Goal: Task Accomplishment & Management: Manage account settings

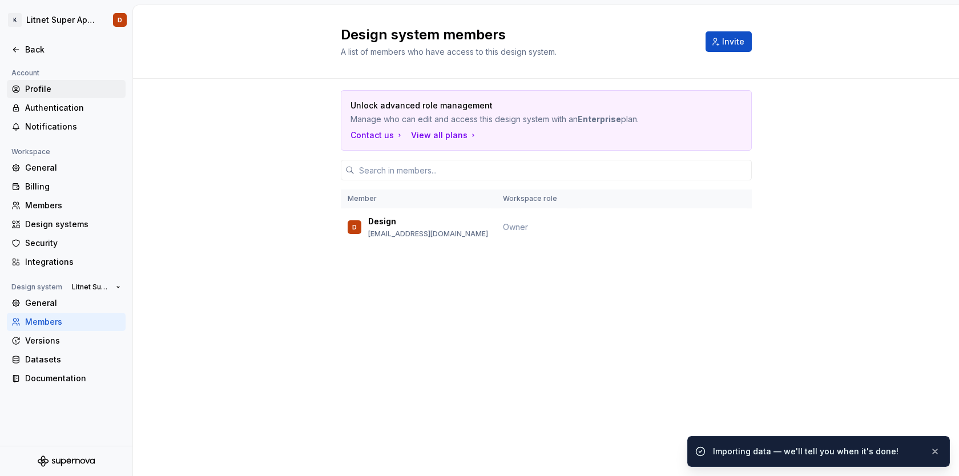
click at [45, 87] on div "Profile" at bounding box center [73, 88] width 96 height 11
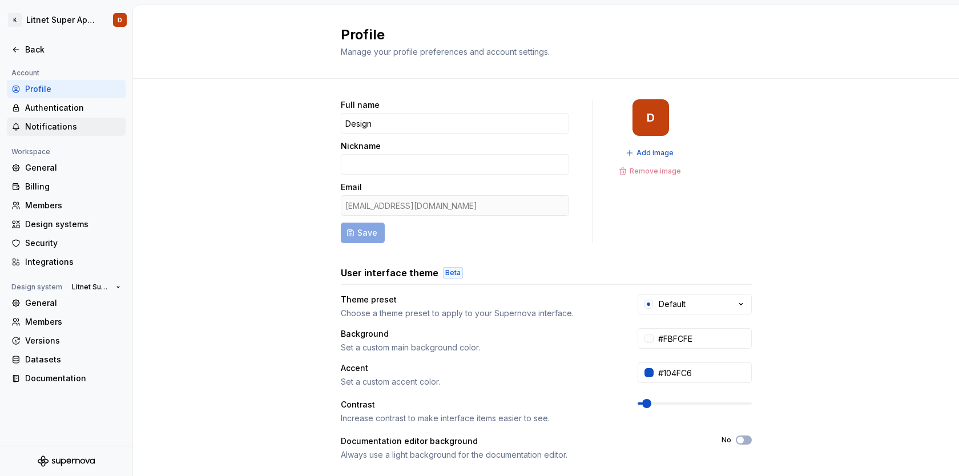
click at [53, 127] on div "Notifications" at bounding box center [73, 126] width 96 height 11
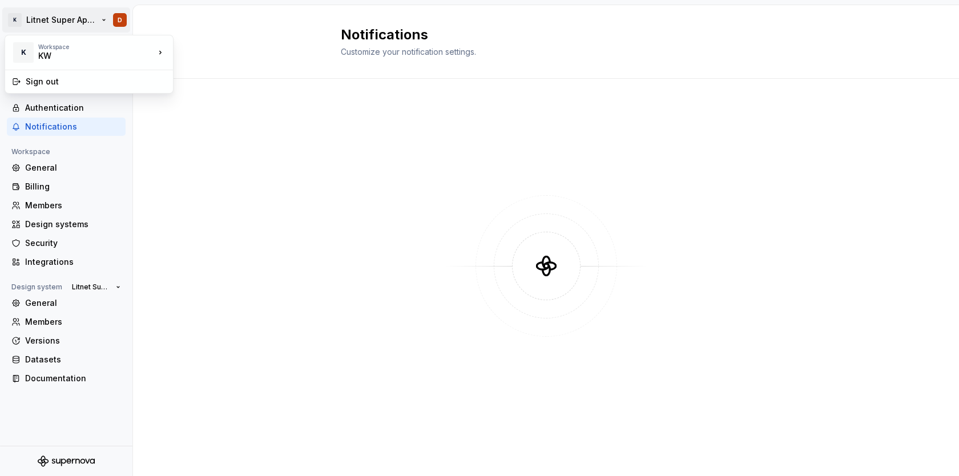
click at [47, 18] on html "K Litnet Super App 2.0. D Back Account Profile Authentication Notifications Wor…" at bounding box center [479, 238] width 959 height 476
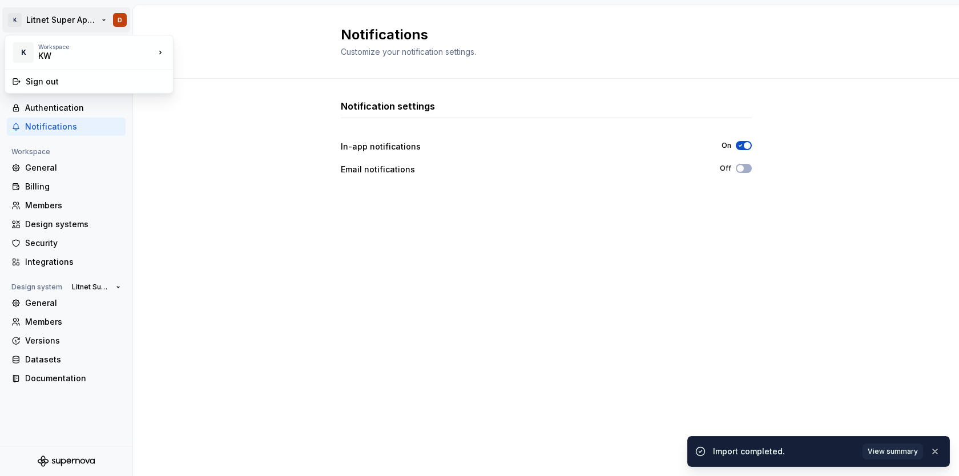
click at [66, 19] on html "K Litnet Super App 2.0. D Back Account Profile Authentication Notifications Wor…" at bounding box center [479, 238] width 959 height 476
click at [21, 48] on div "Back" at bounding box center [66, 49] width 110 height 11
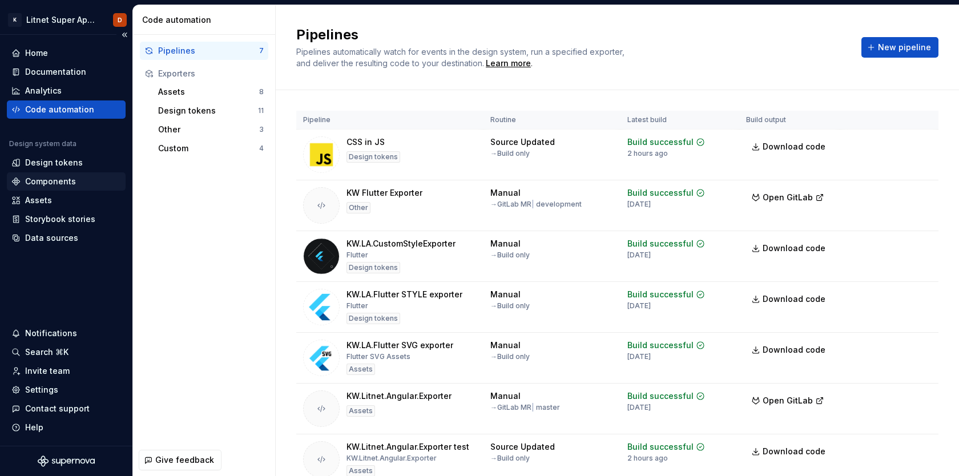
click at [57, 184] on div "Components" at bounding box center [50, 181] width 51 height 11
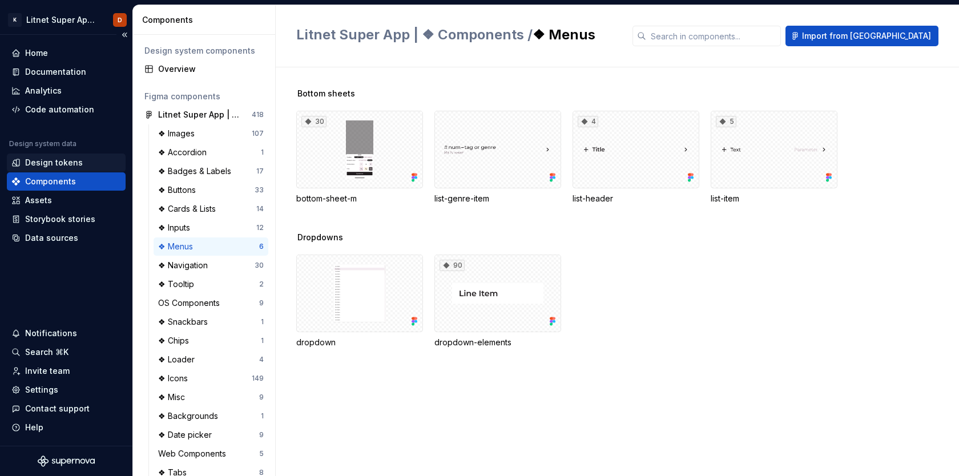
click at [52, 164] on div "Design tokens" at bounding box center [54, 162] width 58 height 11
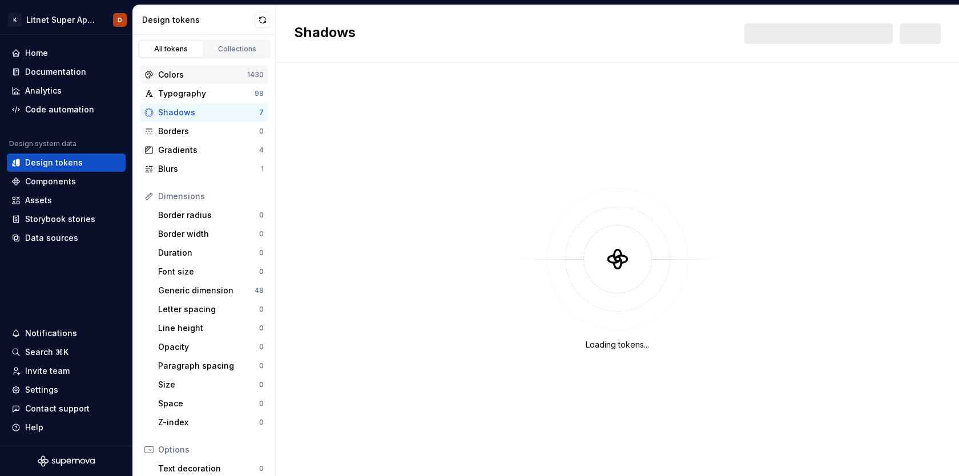
click at [187, 71] on div "Colors" at bounding box center [202, 74] width 89 height 11
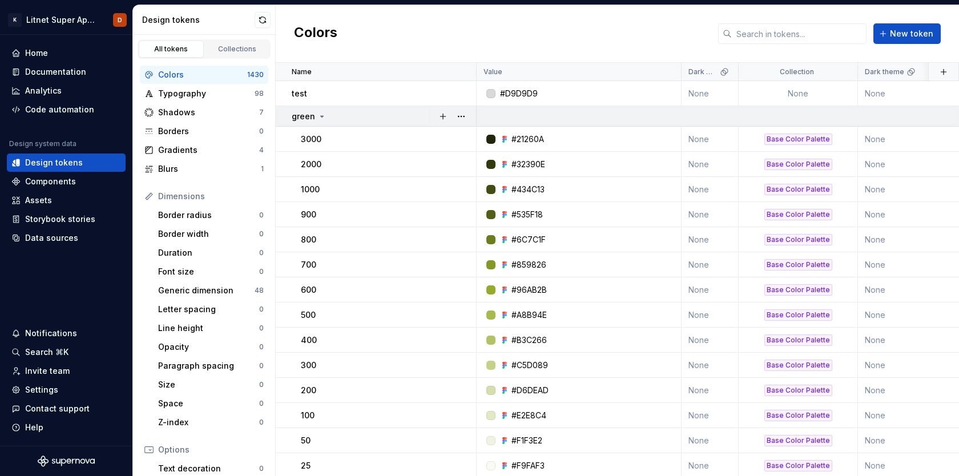
click at [321, 116] on icon at bounding box center [322, 116] width 3 height 1
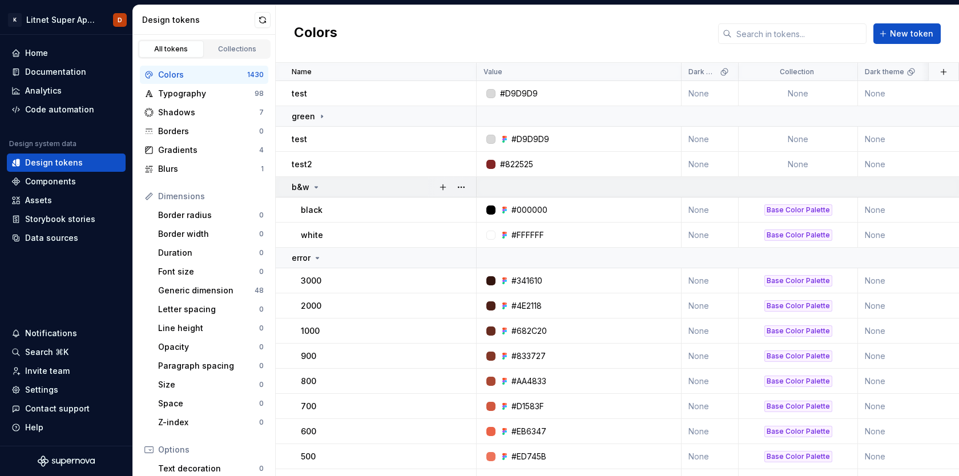
click at [315, 187] on icon at bounding box center [316, 187] width 3 height 1
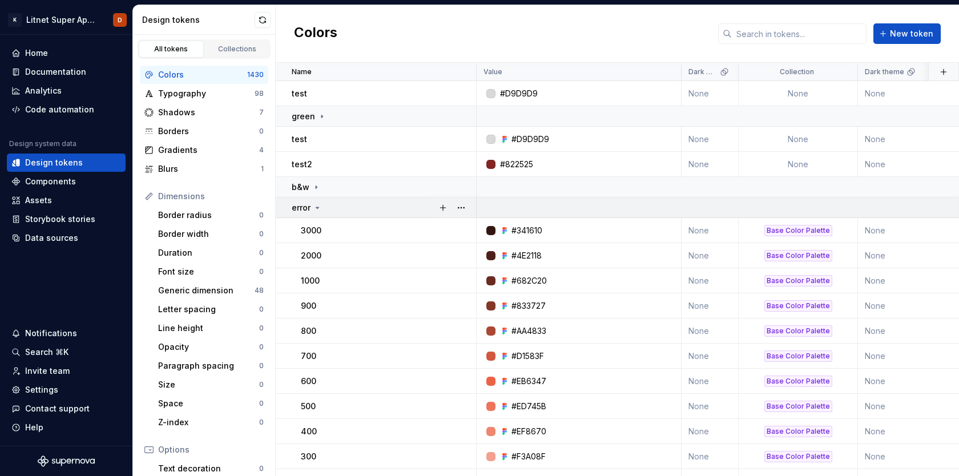
click at [318, 207] on icon at bounding box center [317, 207] width 3 height 1
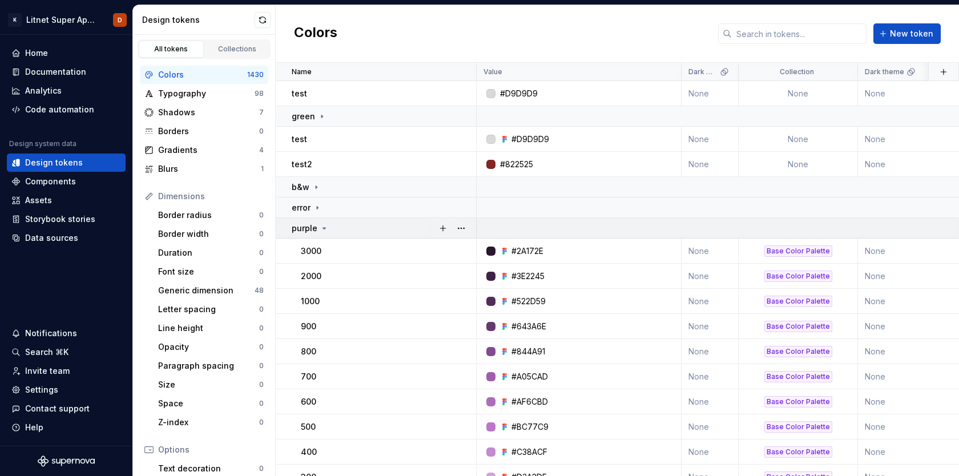
click at [323, 228] on icon at bounding box center [324, 228] width 3 height 1
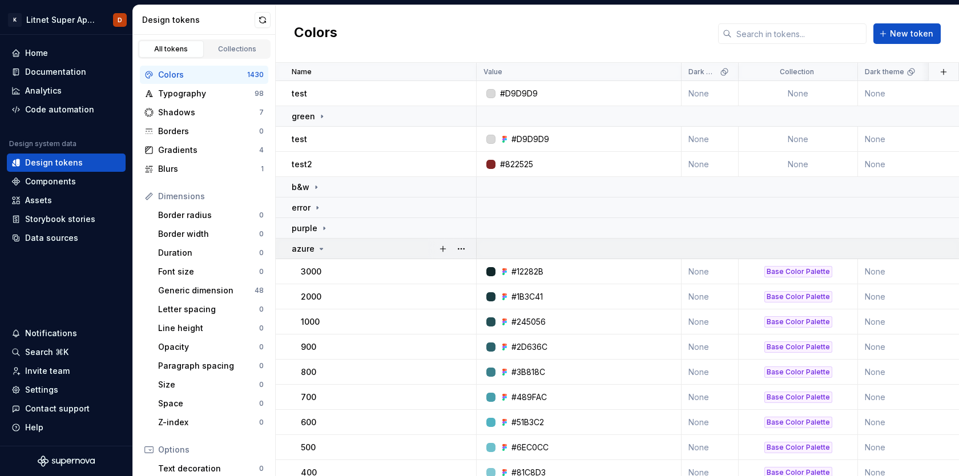
click at [318, 247] on icon at bounding box center [321, 248] width 9 height 9
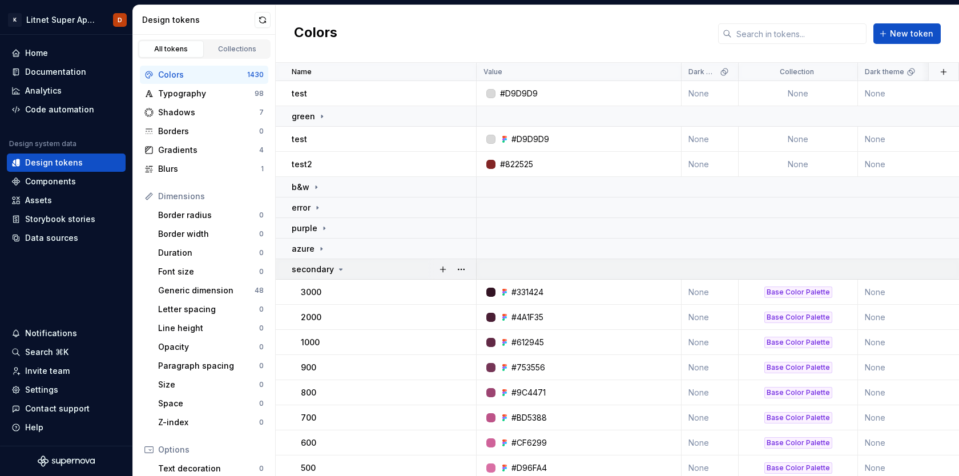
click at [341, 268] on icon at bounding box center [340, 269] width 9 height 9
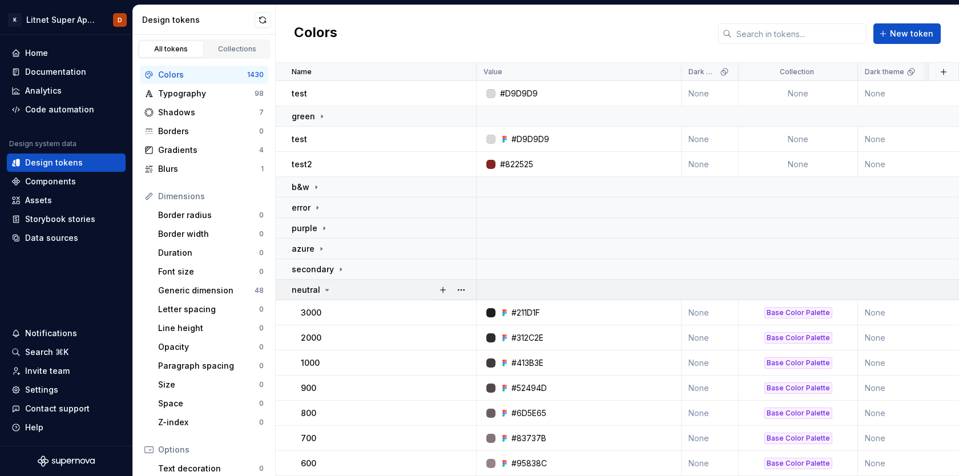
click at [326, 290] on icon at bounding box center [326, 289] width 9 height 9
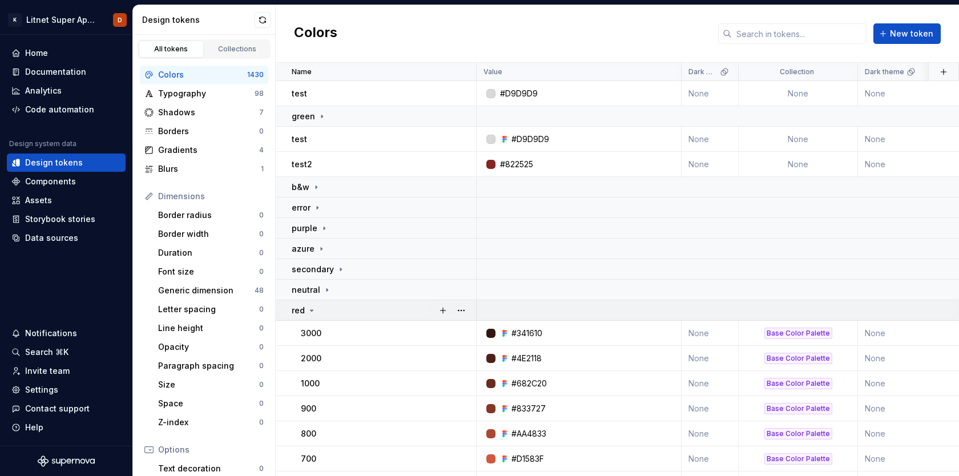
click at [312, 309] on icon at bounding box center [311, 310] width 9 height 9
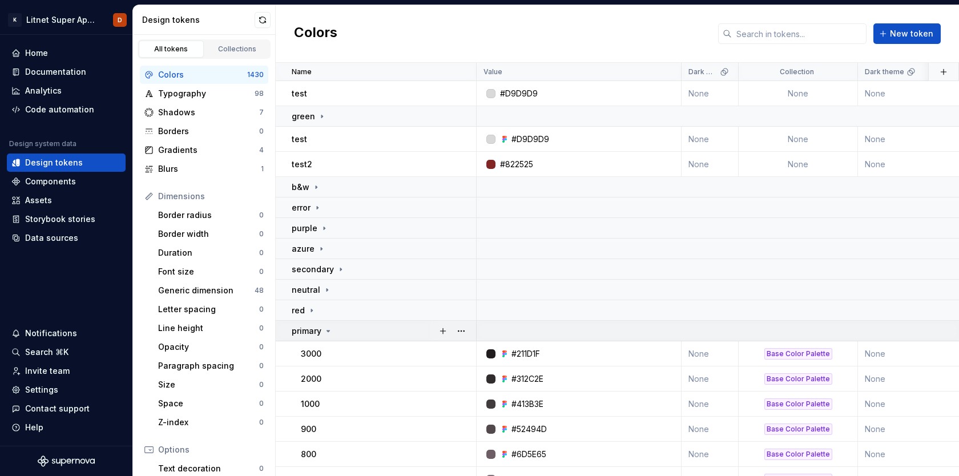
click at [328, 329] on icon at bounding box center [328, 330] width 9 height 9
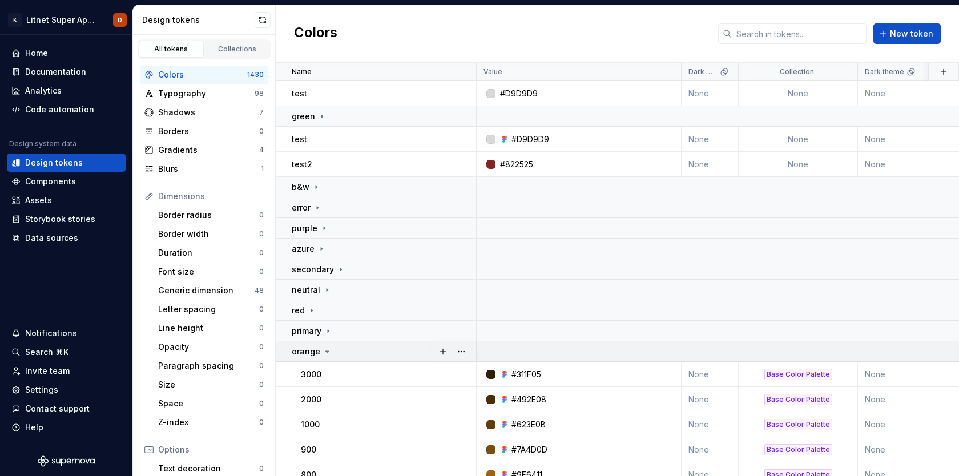
click at [326, 351] on icon at bounding box center [327, 351] width 3 height 1
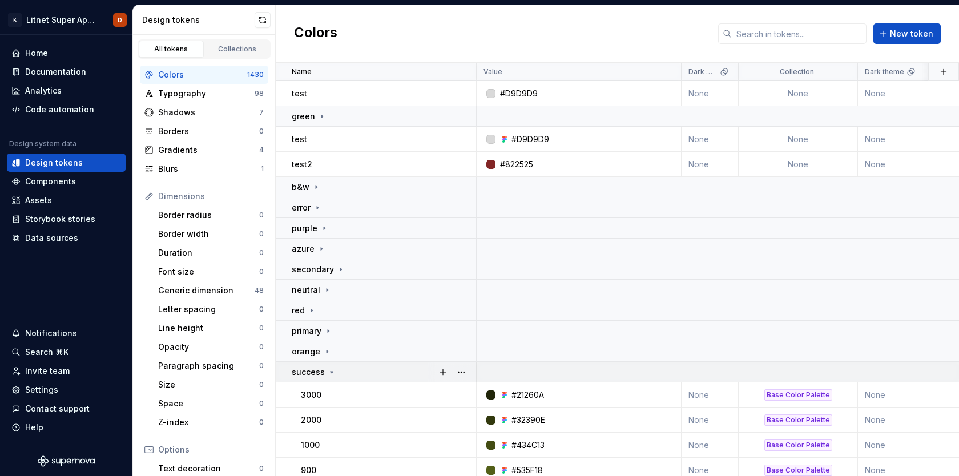
click at [330, 372] on icon at bounding box center [331, 372] width 3 height 1
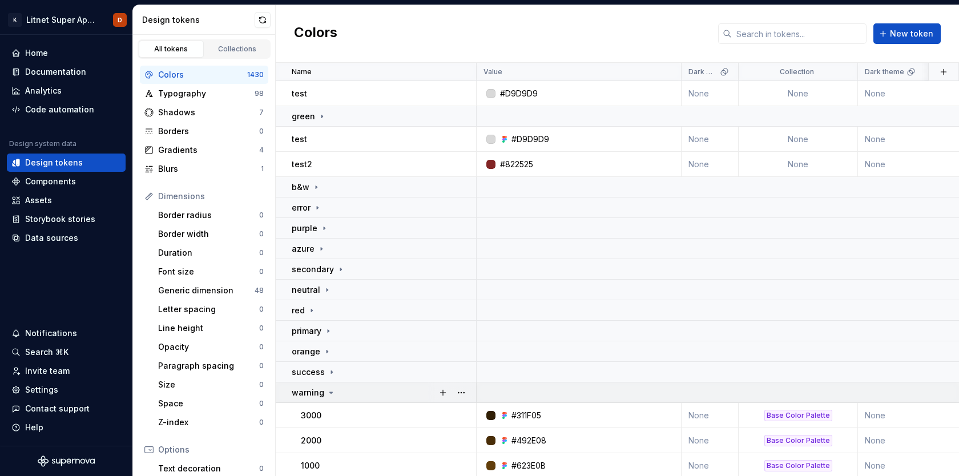
click at [330, 393] on icon at bounding box center [330, 392] width 9 height 9
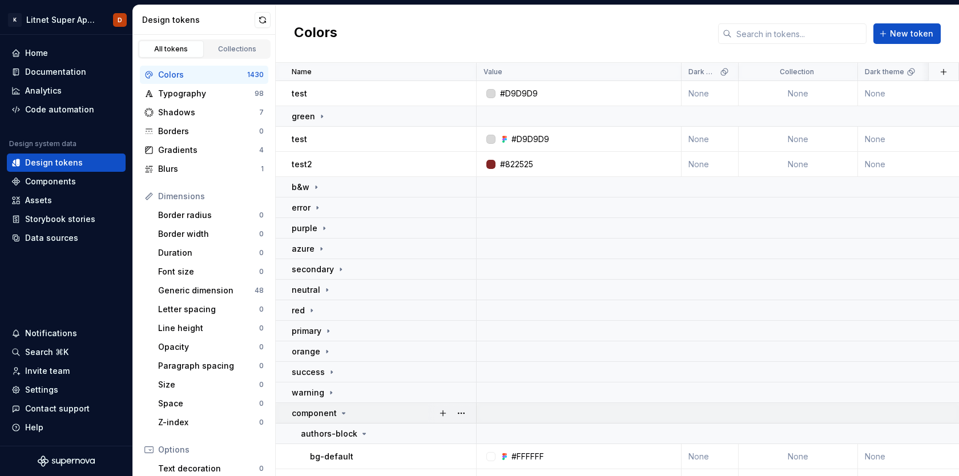
click at [342, 413] on icon at bounding box center [343, 413] width 3 height 1
click at [319, 433] on icon at bounding box center [320, 433] width 3 height 1
click at [321, 116] on icon at bounding box center [321, 116] width 1 height 3
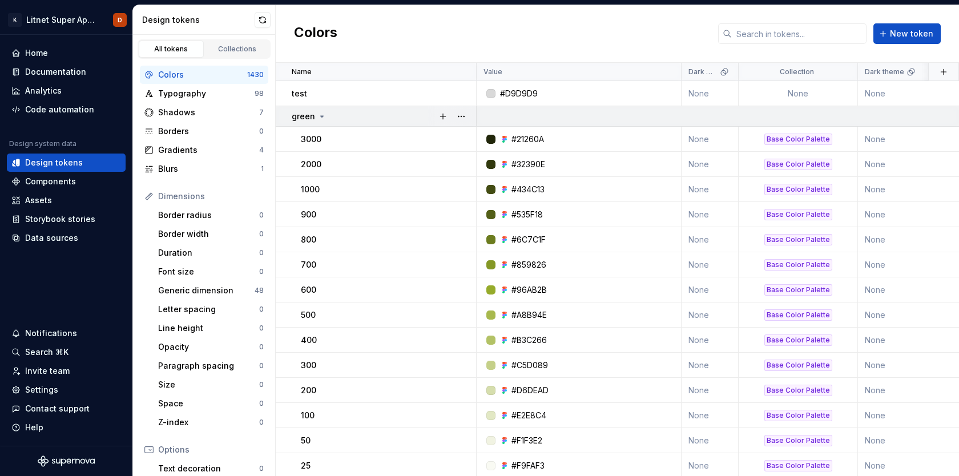
click at [320, 114] on icon at bounding box center [321, 116] width 9 height 9
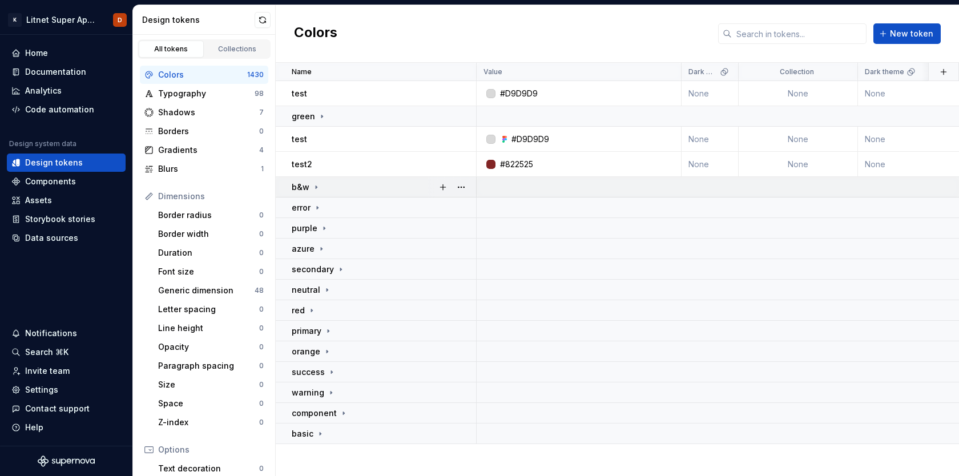
click at [315, 185] on icon at bounding box center [316, 187] width 9 height 9
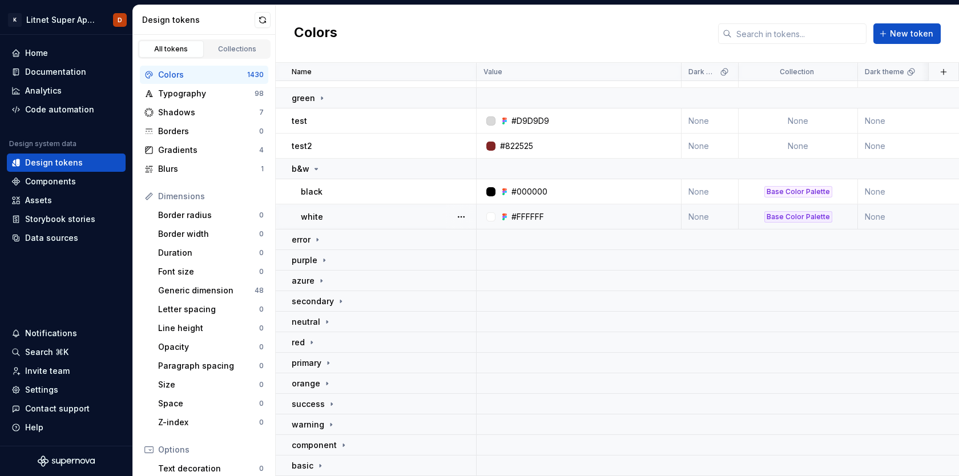
scroll to position [18, 0]
click at [403, 225] on td "white" at bounding box center [376, 217] width 201 height 25
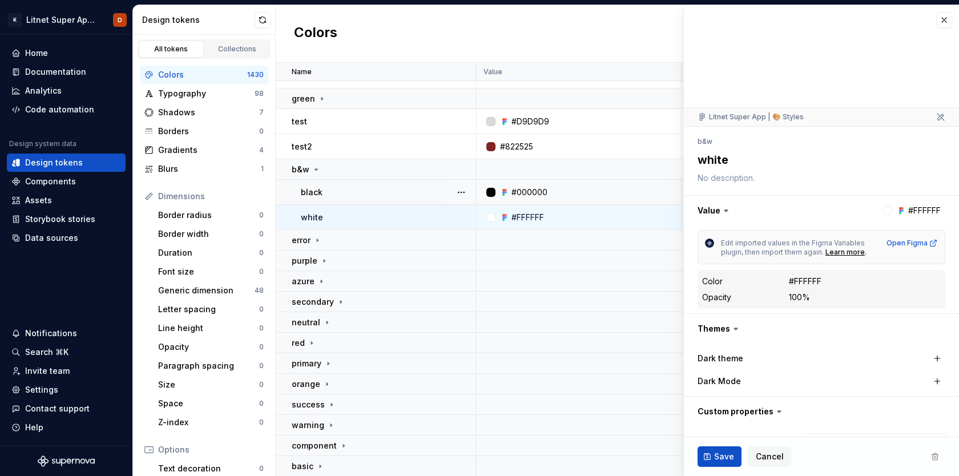
type textarea "*"
click at [318, 240] on icon at bounding box center [317, 240] width 1 height 3
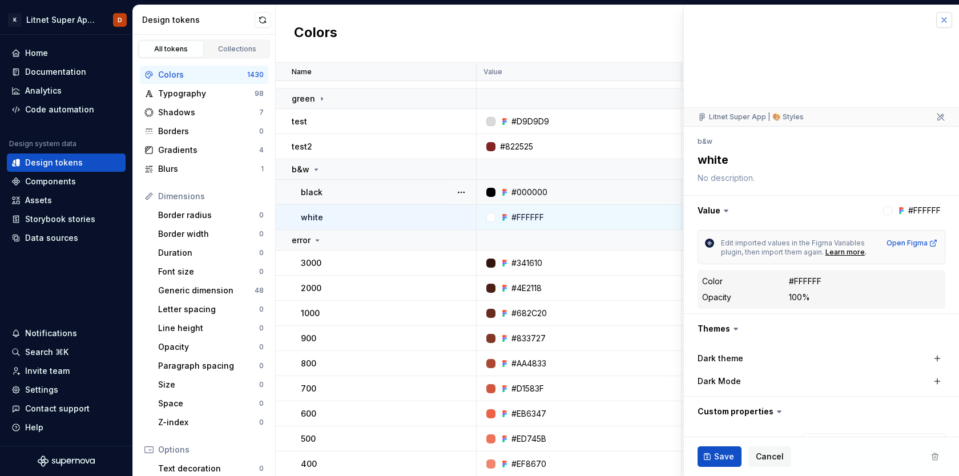
click at [943, 22] on button "button" at bounding box center [944, 20] width 16 height 16
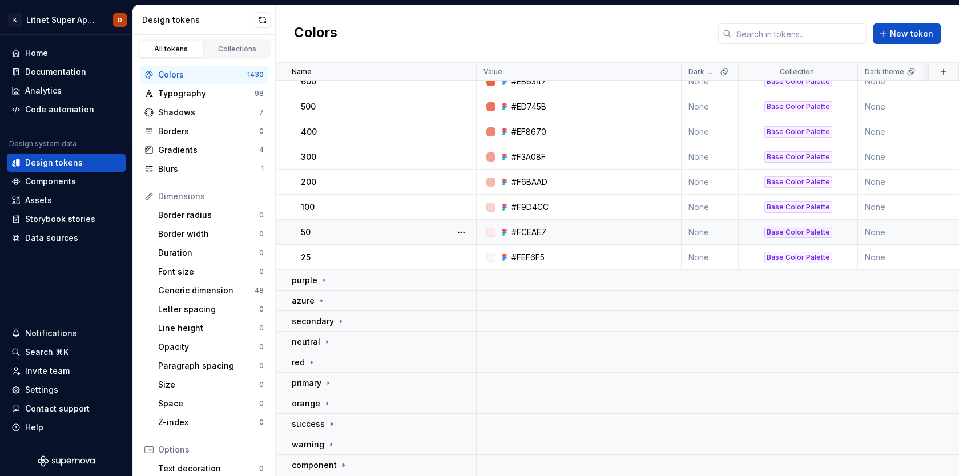
scroll to position [370, 0]
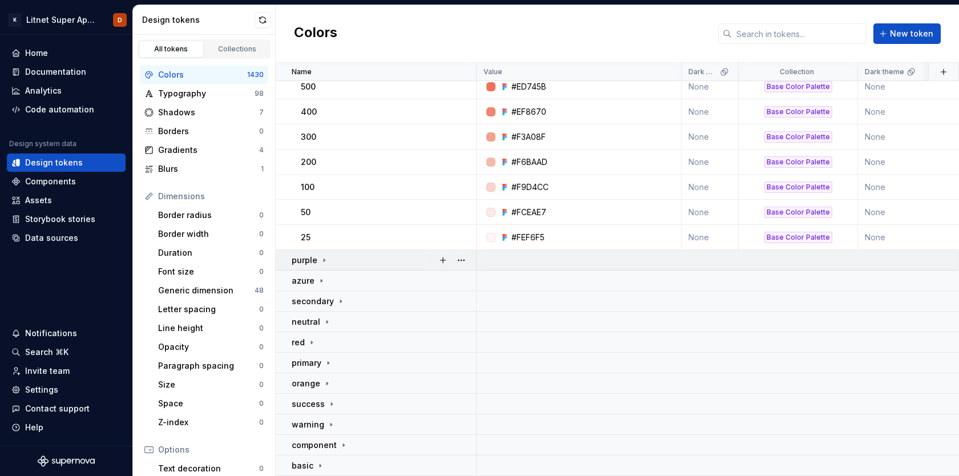
click at [321, 259] on icon at bounding box center [324, 260] width 9 height 9
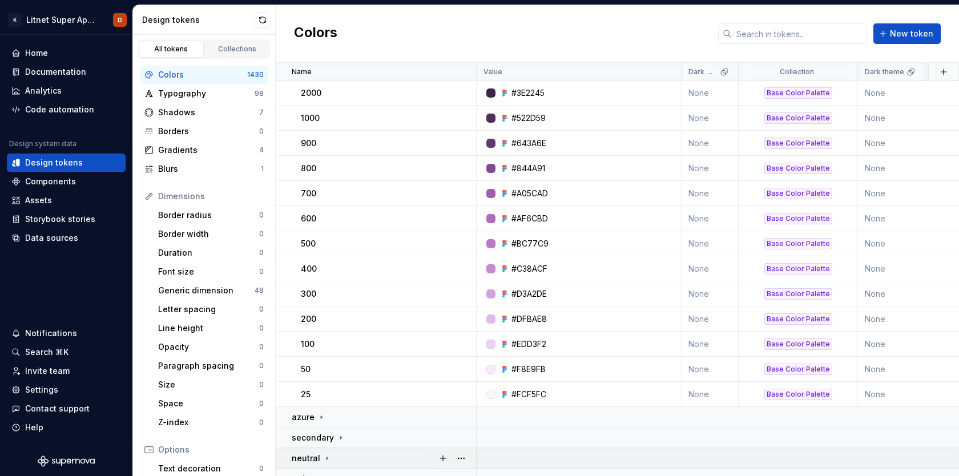
scroll to position [721, 0]
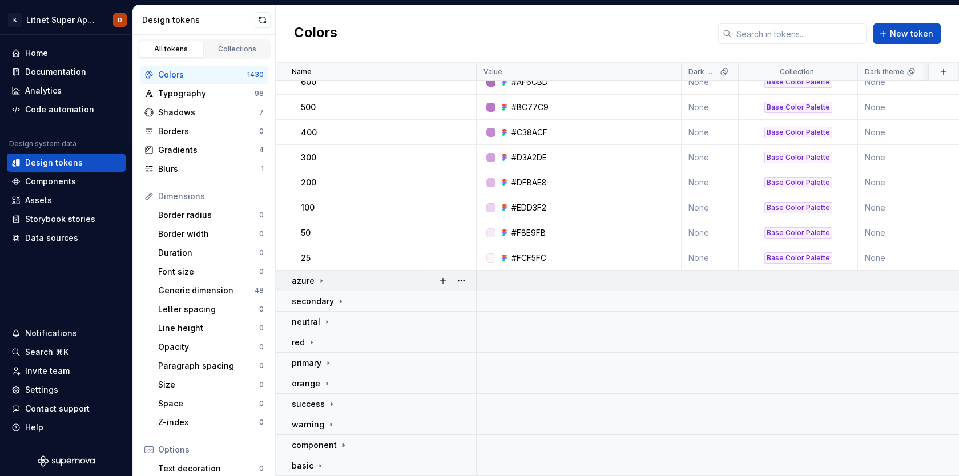
click at [321, 279] on icon at bounding box center [321, 280] width 9 height 9
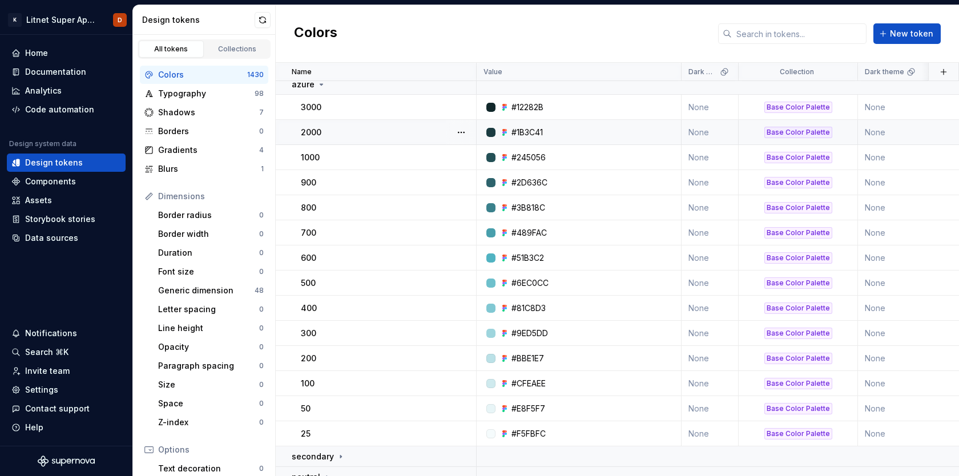
scroll to position [1073, 0]
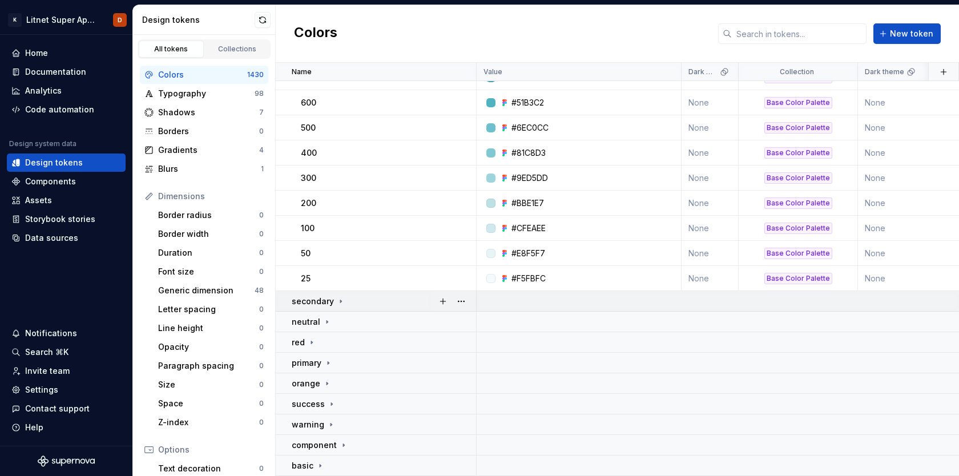
click at [340, 300] on icon at bounding box center [340, 301] width 1 height 3
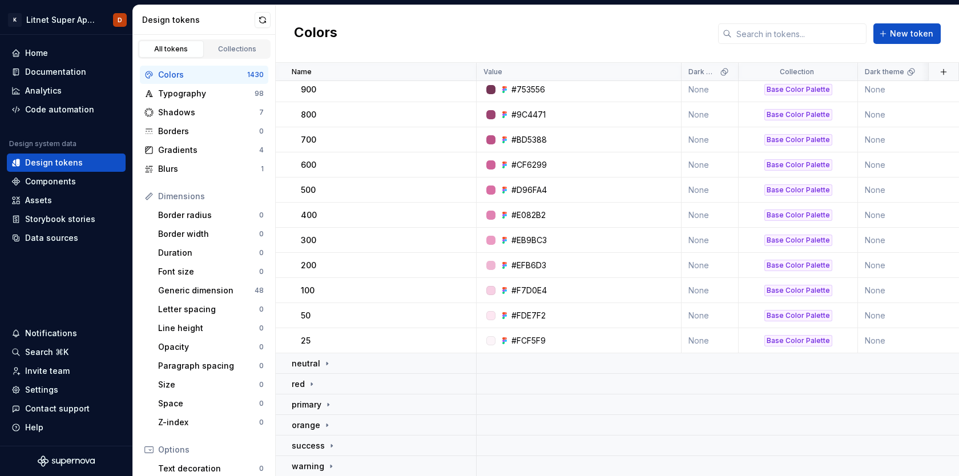
scroll to position [1385, 0]
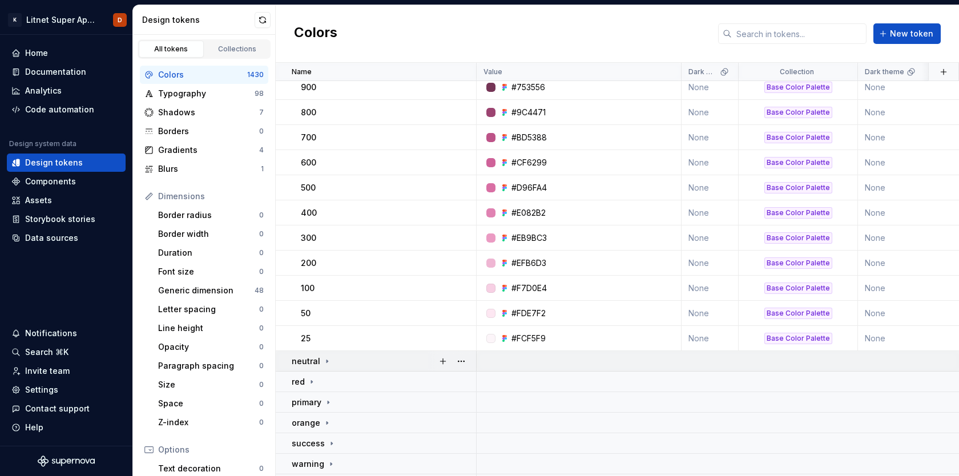
click at [325, 359] on icon at bounding box center [326, 361] width 9 height 9
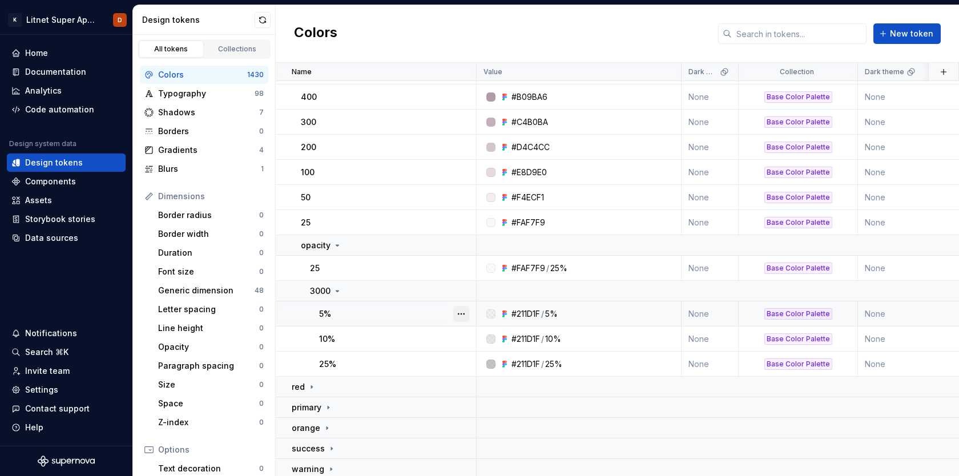
scroll to position [1918, 0]
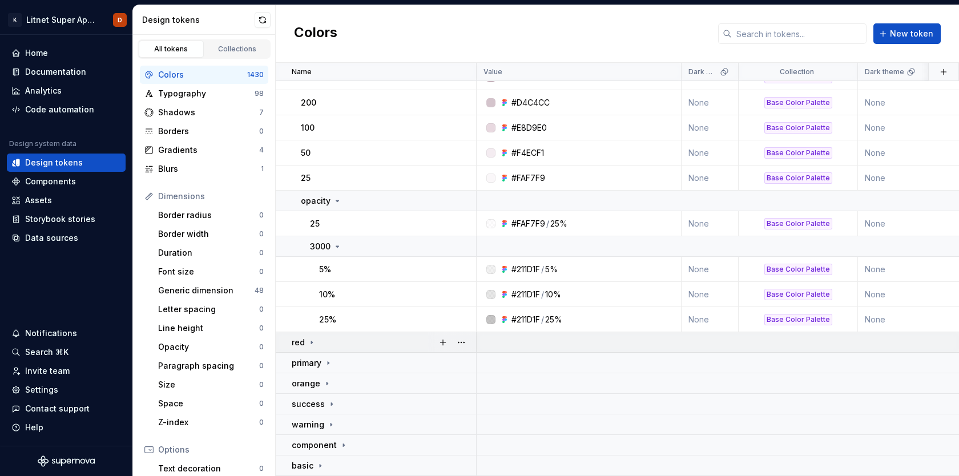
click at [311, 342] on icon at bounding box center [311, 342] width 1 height 3
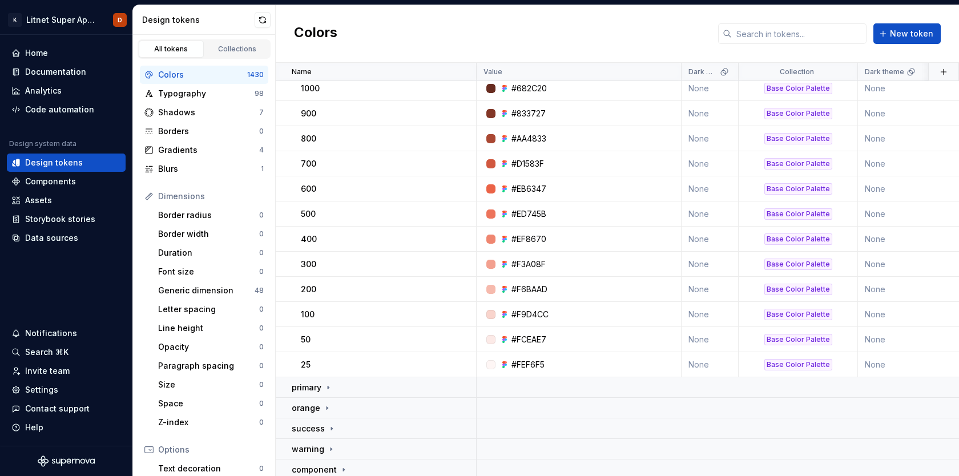
scroll to position [2269, 0]
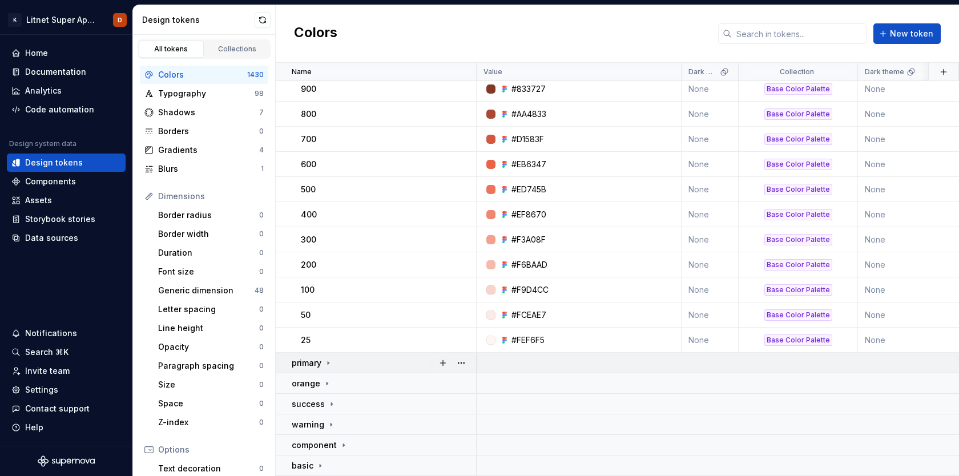
click at [328, 362] on icon at bounding box center [328, 362] width 1 height 3
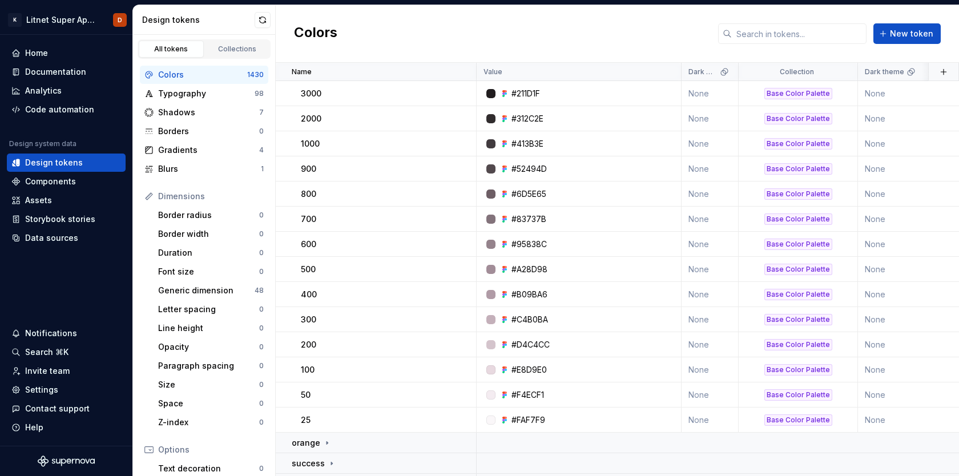
scroll to position [2621, 0]
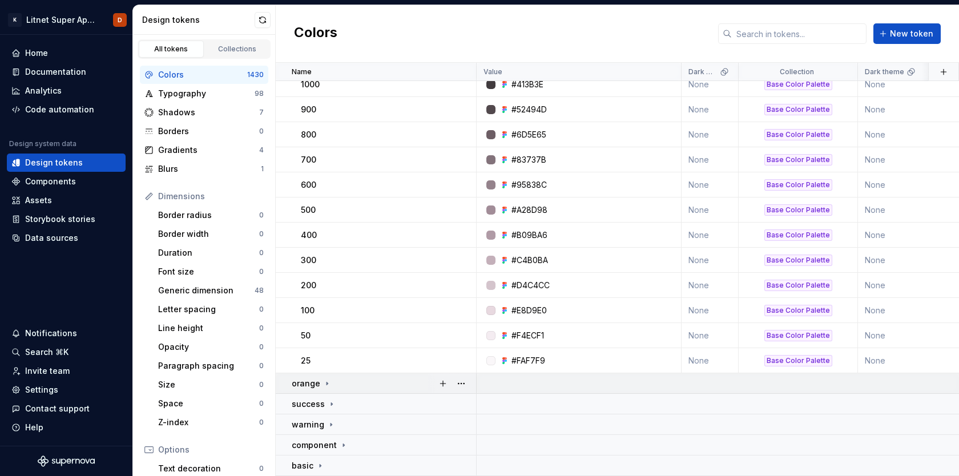
click at [326, 382] on icon at bounding box center [326, 383] width 9 height 9
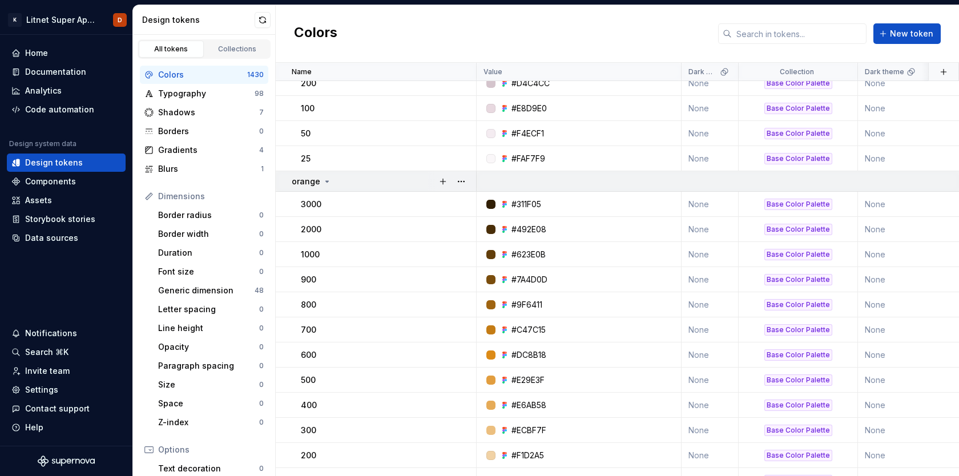
scroll to position [2972, 0]
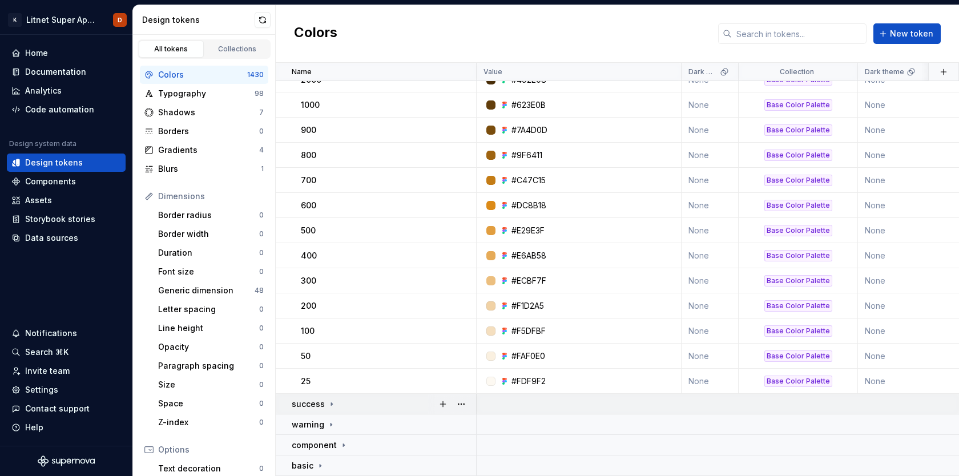
click at [331, 402] on icon at bounding box center [331, 403] width 1 height 3
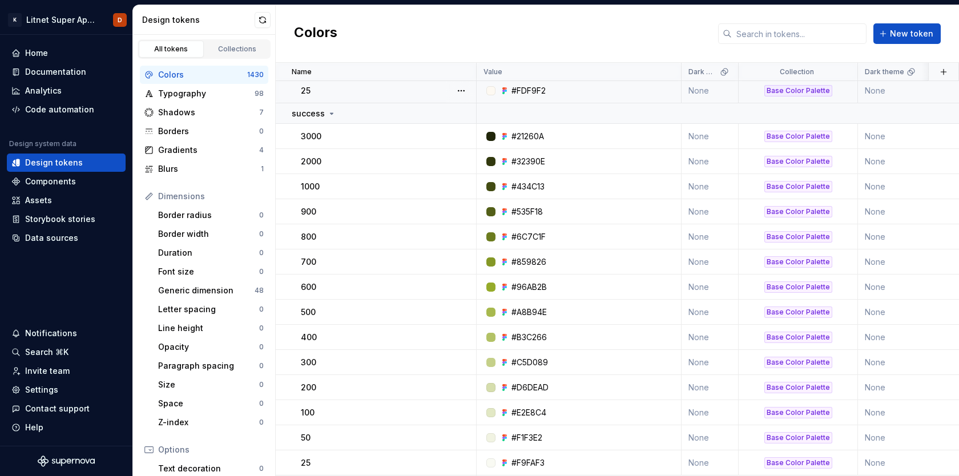
scroll to position [3324, 0]
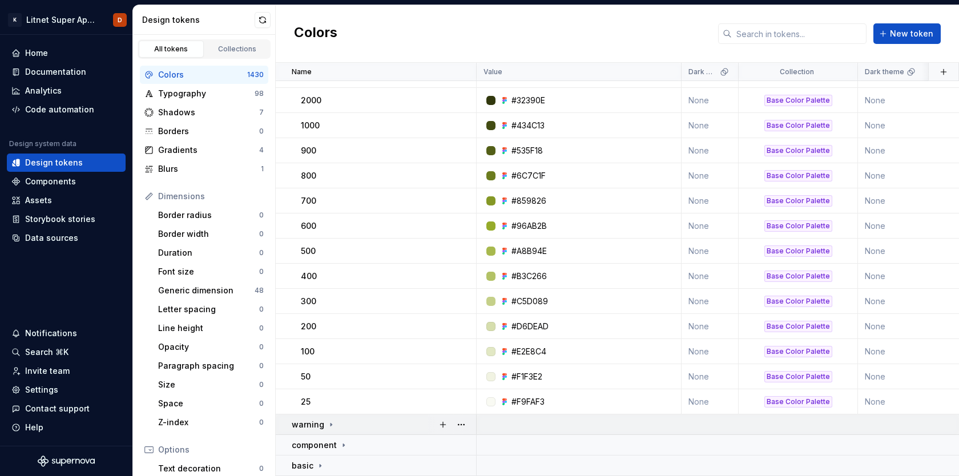
click at [330, 423] on icon at bounding box center [330, 424] width 9 height 9
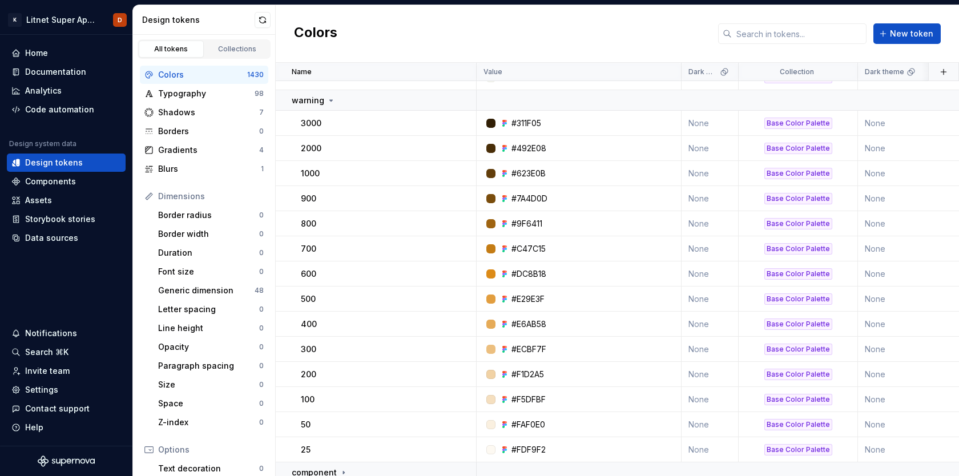
scroll to position [3676, 0]
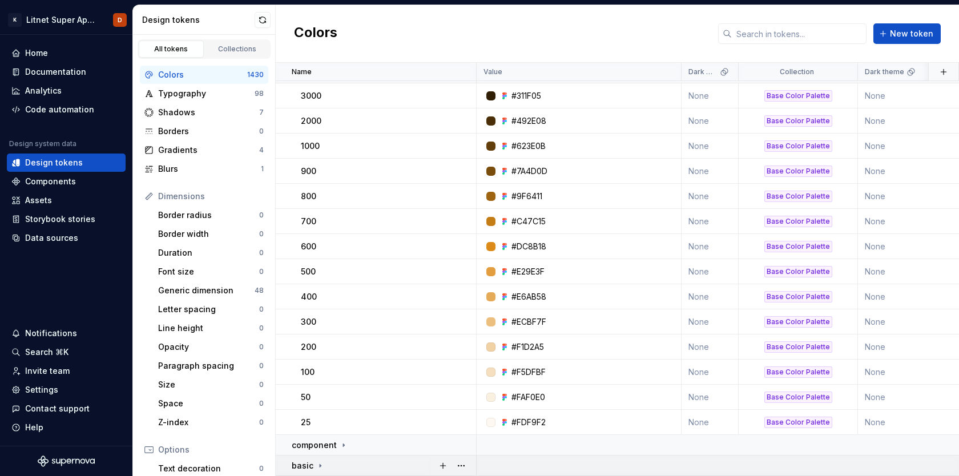
click at [319, 464] on icon at bounding box center [320, 465] width 9 height 9
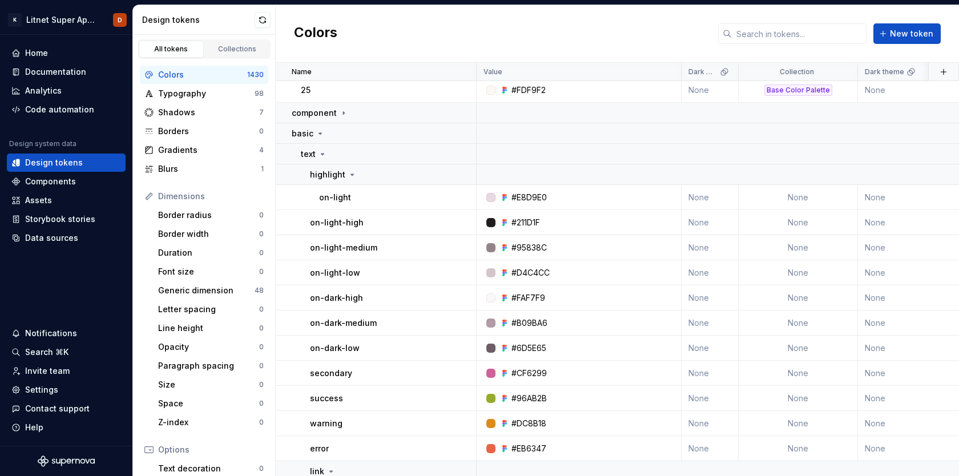
scroll to position [4010, 0]
click at [322, 150] on icon at bounding box center [322, 152] width 9 height 9
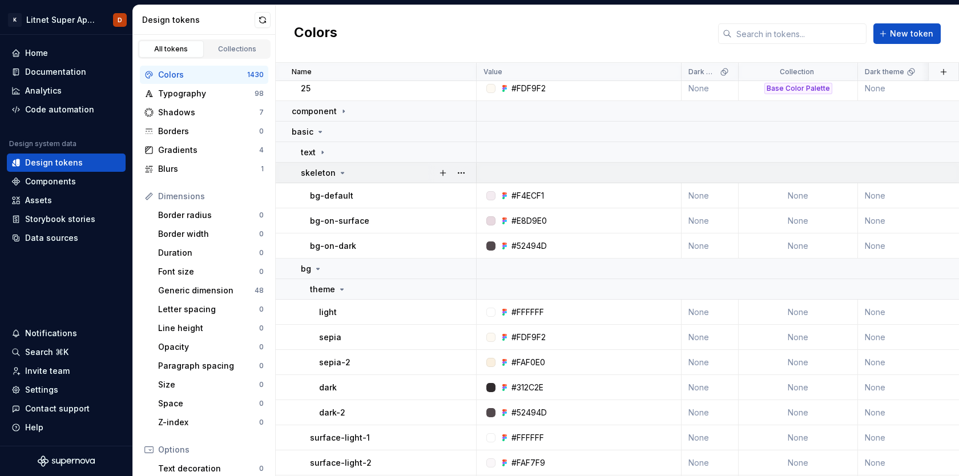
click at [338, 171] on icon at bounding box center [342, 172] width 9 height 9
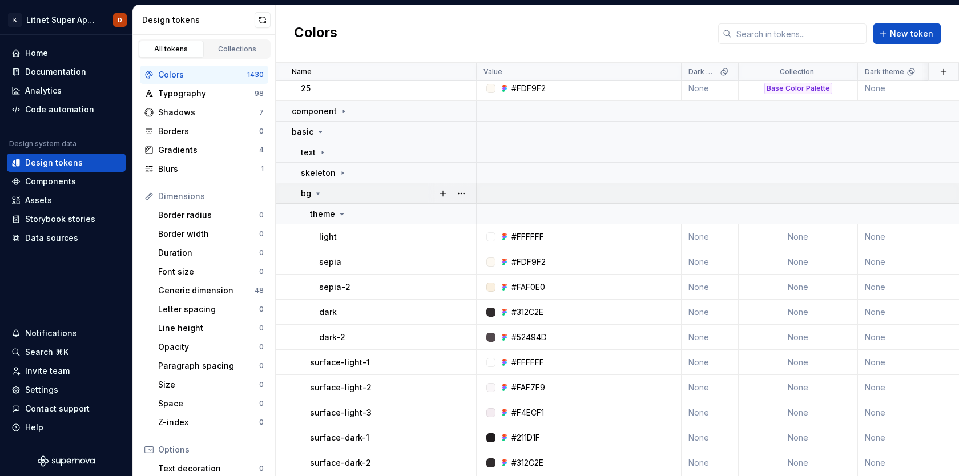
click at [318, 193] on icon at bounding box center [318, 193] width 3 height 1
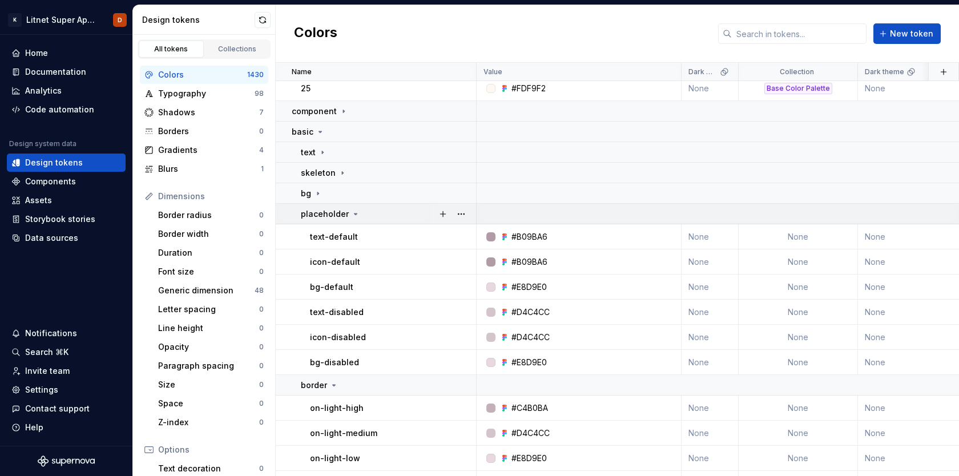
click at [351, 211] on icon at bounding box center [355, 213] width 9 height 9
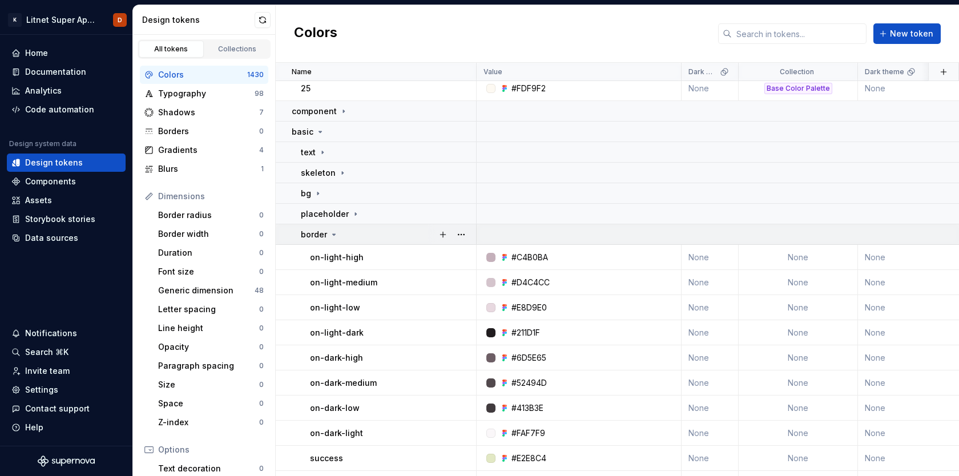
click at [332, 232] on icon at bounding box center [333, 234] width 9 height 9
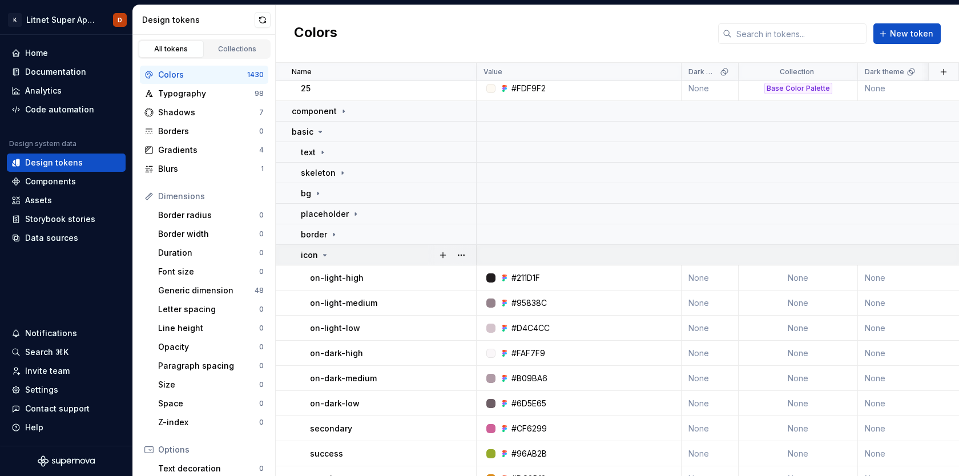
click at [325, 253] on icon at bounding box center [324, 255] width 9 height 9
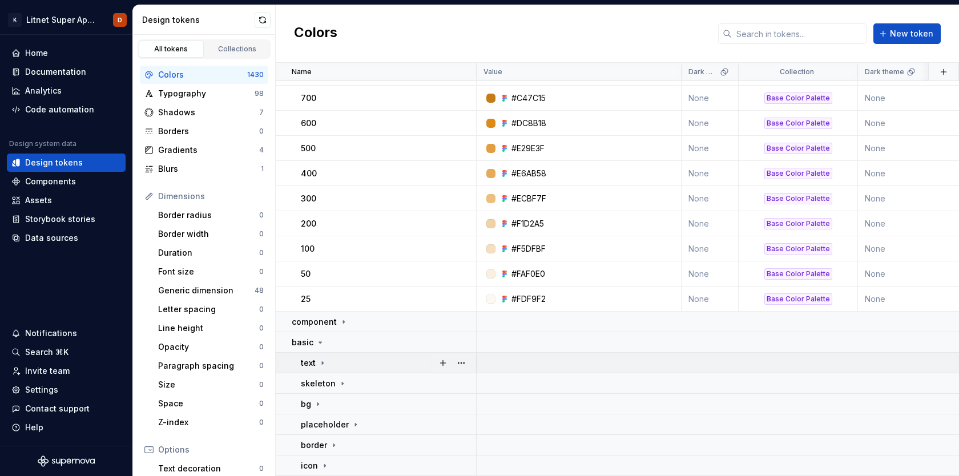
click at [321, 362] on icon at bounding box center [322, 362] width 9 height 9
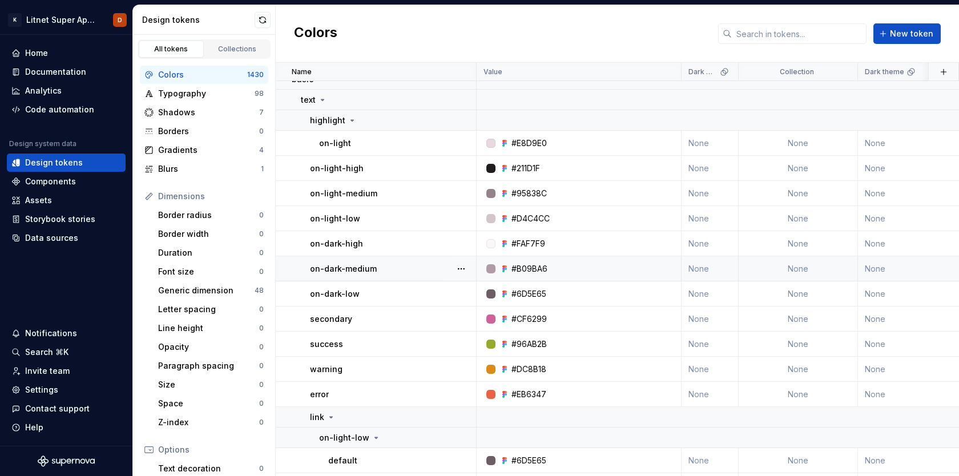
scroll to position [4049, 0]
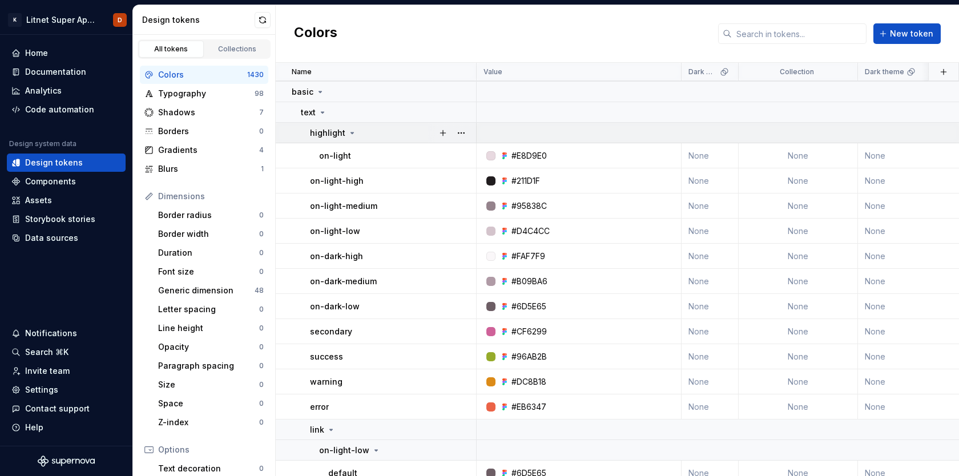
click at [348, 132] on icon at bounding box center [352, 132] width 9 height 9
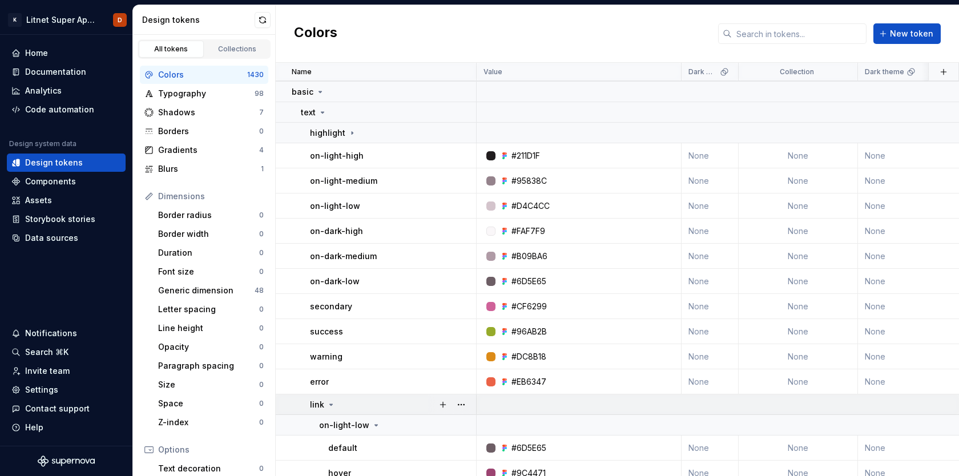
click at [329, 403] on icon at bounding box center [330, 404] width 9 height 9
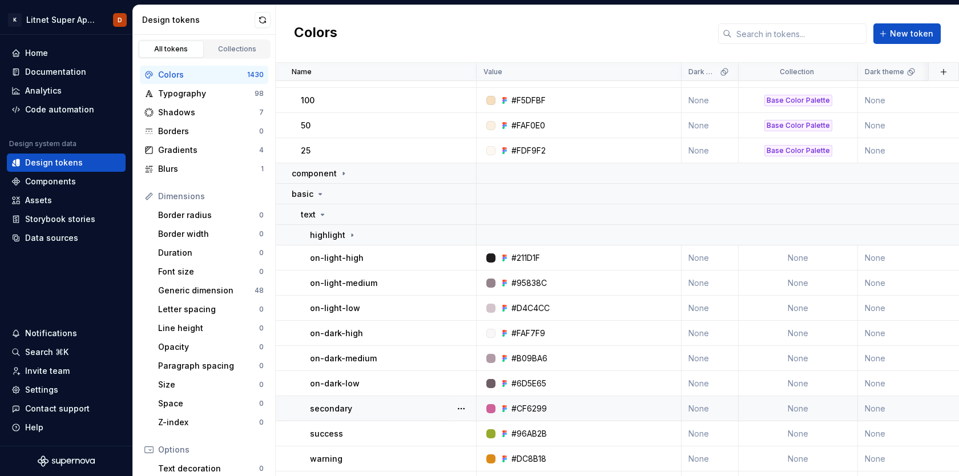
scroll to position [3915, 0]
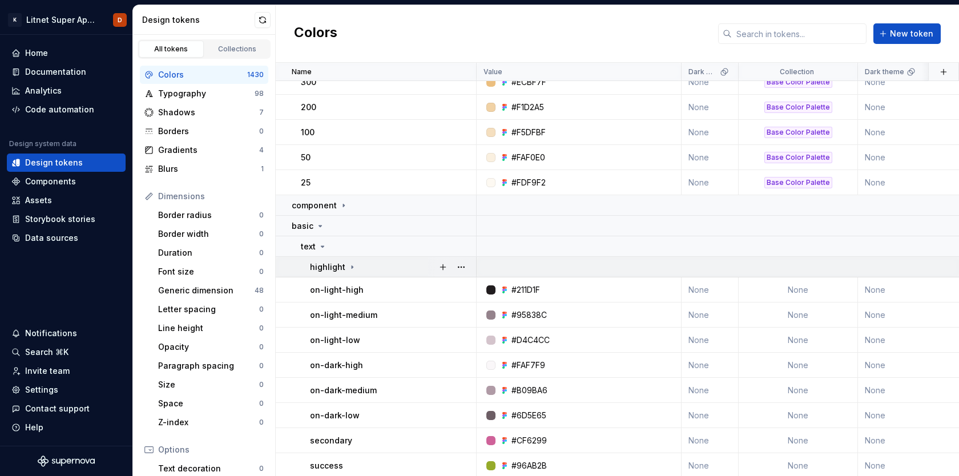
click at [352, 267] on icon at bounding box center [352, 266] width 1 height 3
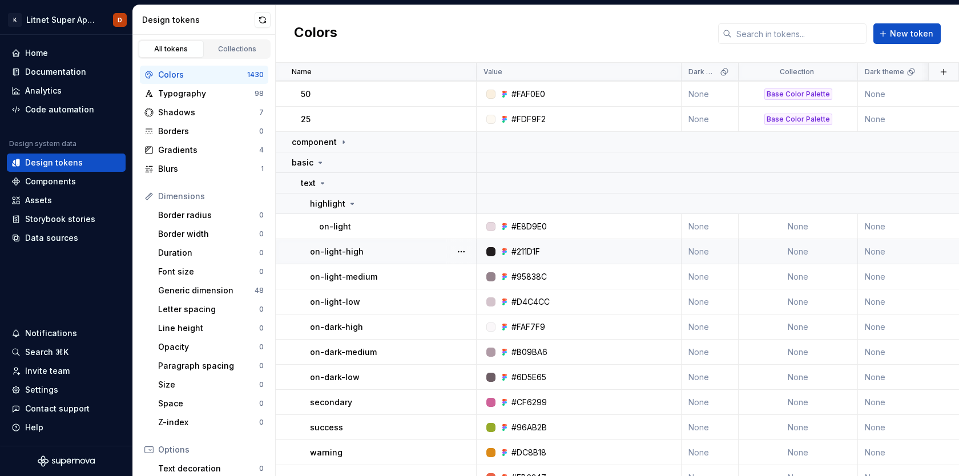
scroll to position [3983, 0]
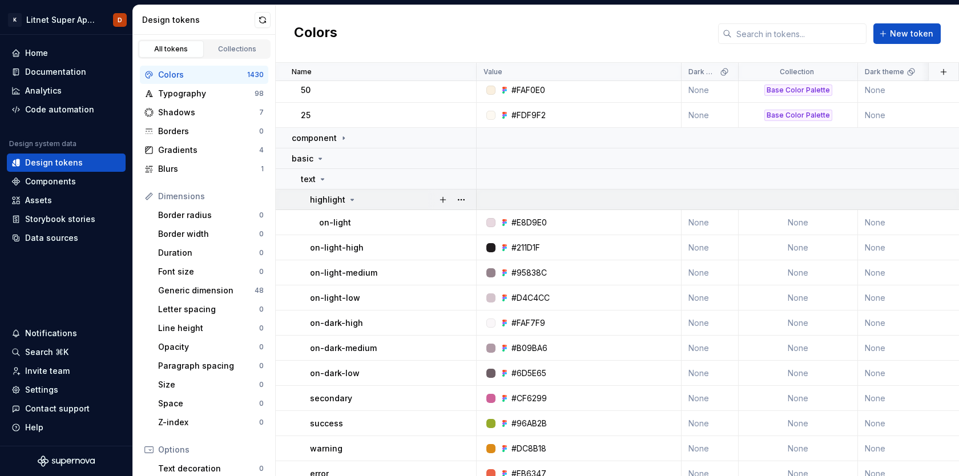
click at [351, 198] on icon at bounding box center [352, 199] width 9 height 9
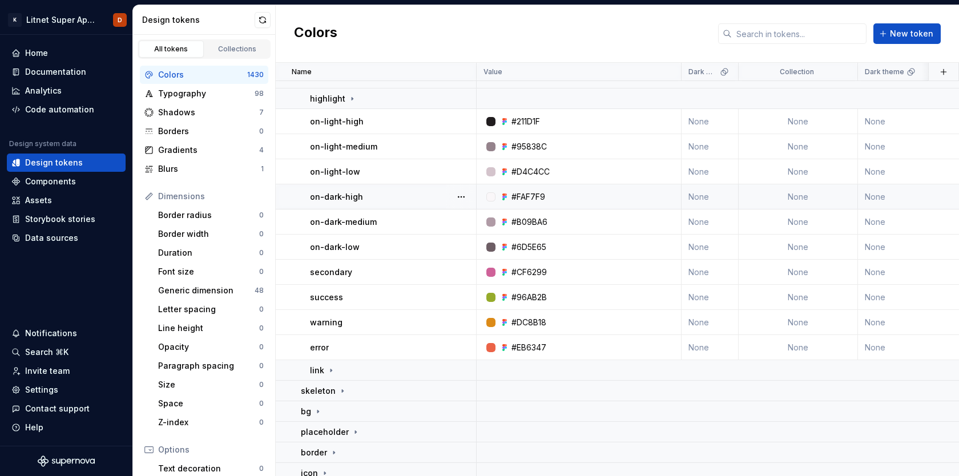
scroll to position [4091, 0]
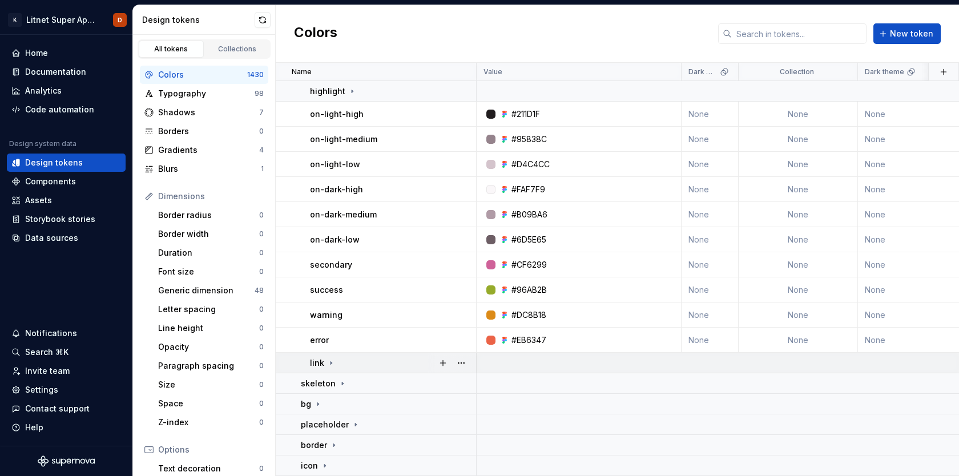
click at [333, 360] on icon at bounding box center [330, 362] width 9 height 9
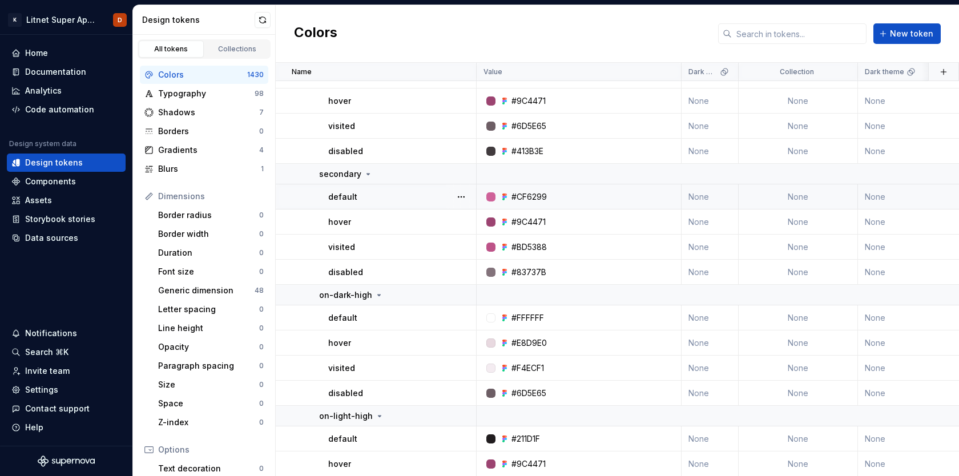
scroll to position [4425, 0]
